Goal: Information Seeking & Learning: Learn about a topic

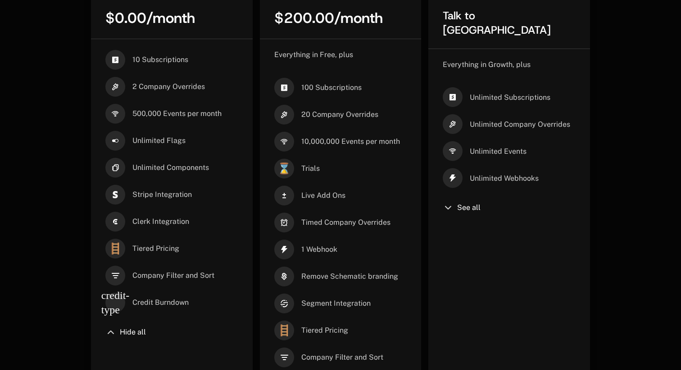
scroll to position [323, 0]
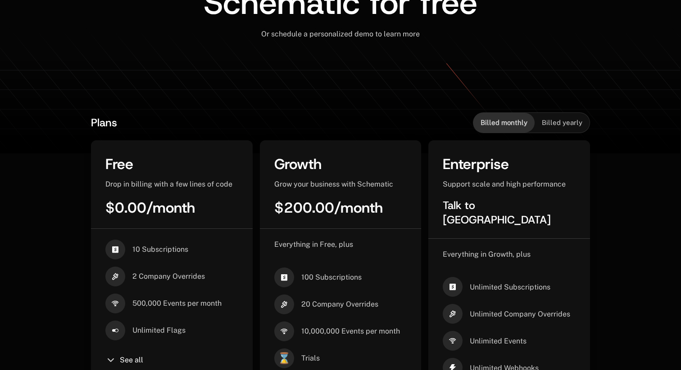
scroll to position [126, 0]
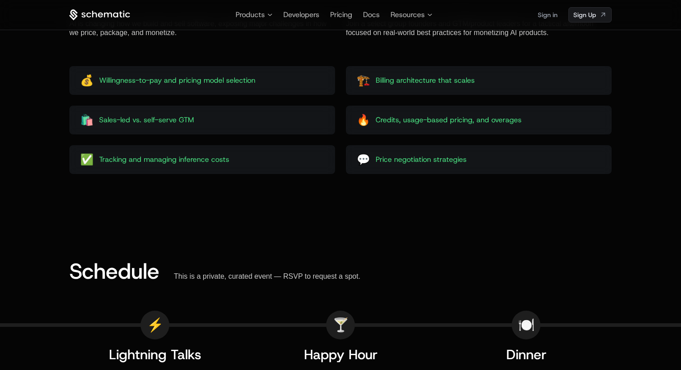
scroll to position [1065, 0]
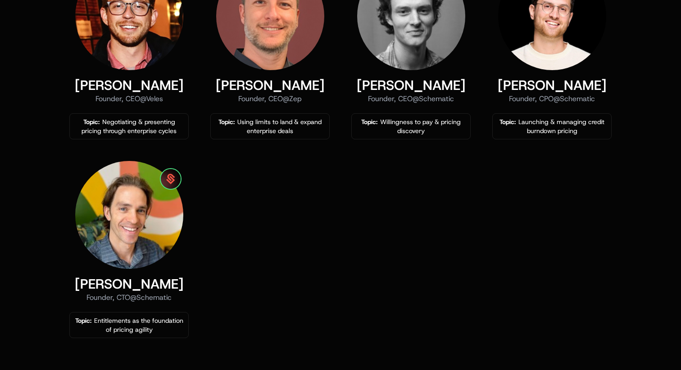
scroll to position [678, 0]
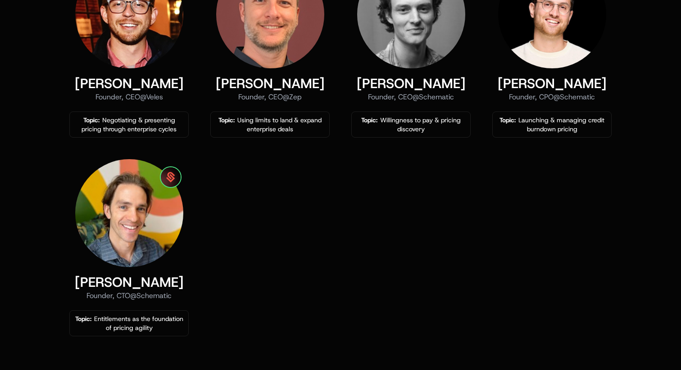
click at [157, 98] on div "Founder, CEO @ Veles" at bounding box center [128, 97] width 119 height 11
copy div "Veles"
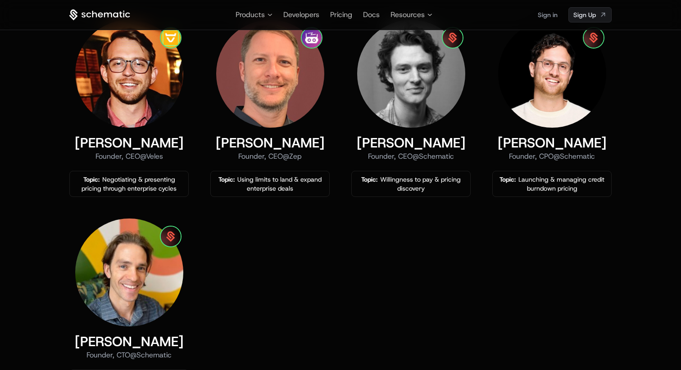
click at [260, 223] on div "Kyle Poyar Pricing Expert, Founder of @ Growth Unhinged and Tremont VC Topic: T…" at bounding box center [340, 103] width 542 height 586
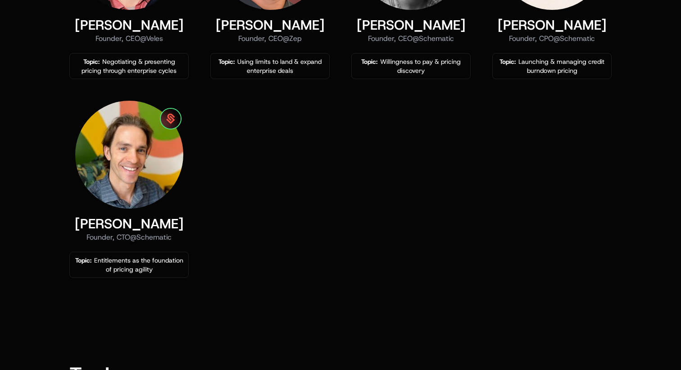
scroll to position [739, 0]
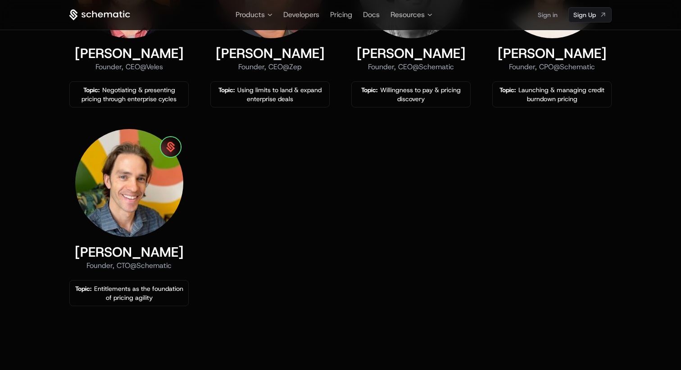
scroll to position [691, 0]
